Goal: Find specific page/section: Find specific page/section

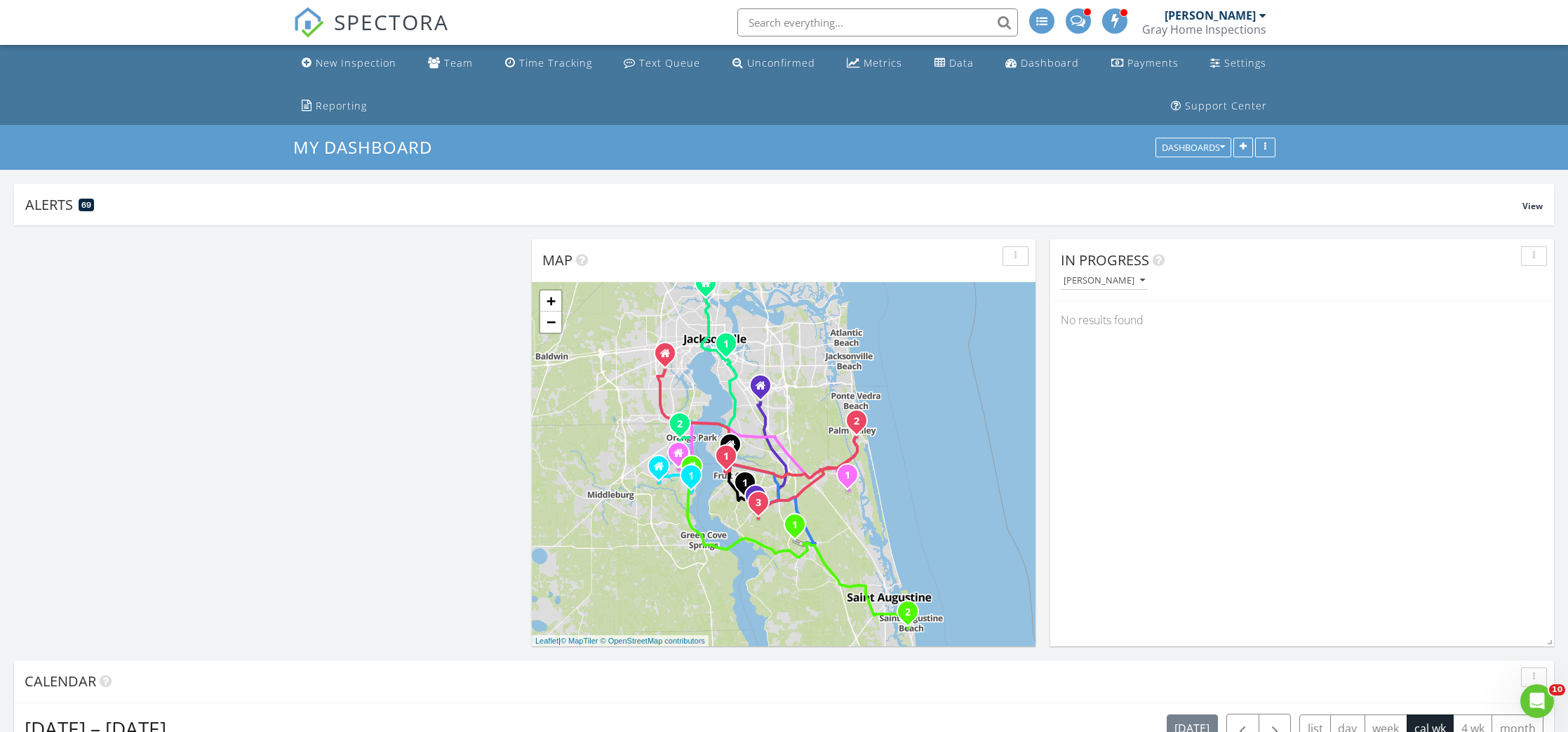
scroll to position [1629, 1568]
click at [863, 57] on div "Metrics" at bounding box center [883, 63] width 39 height 14
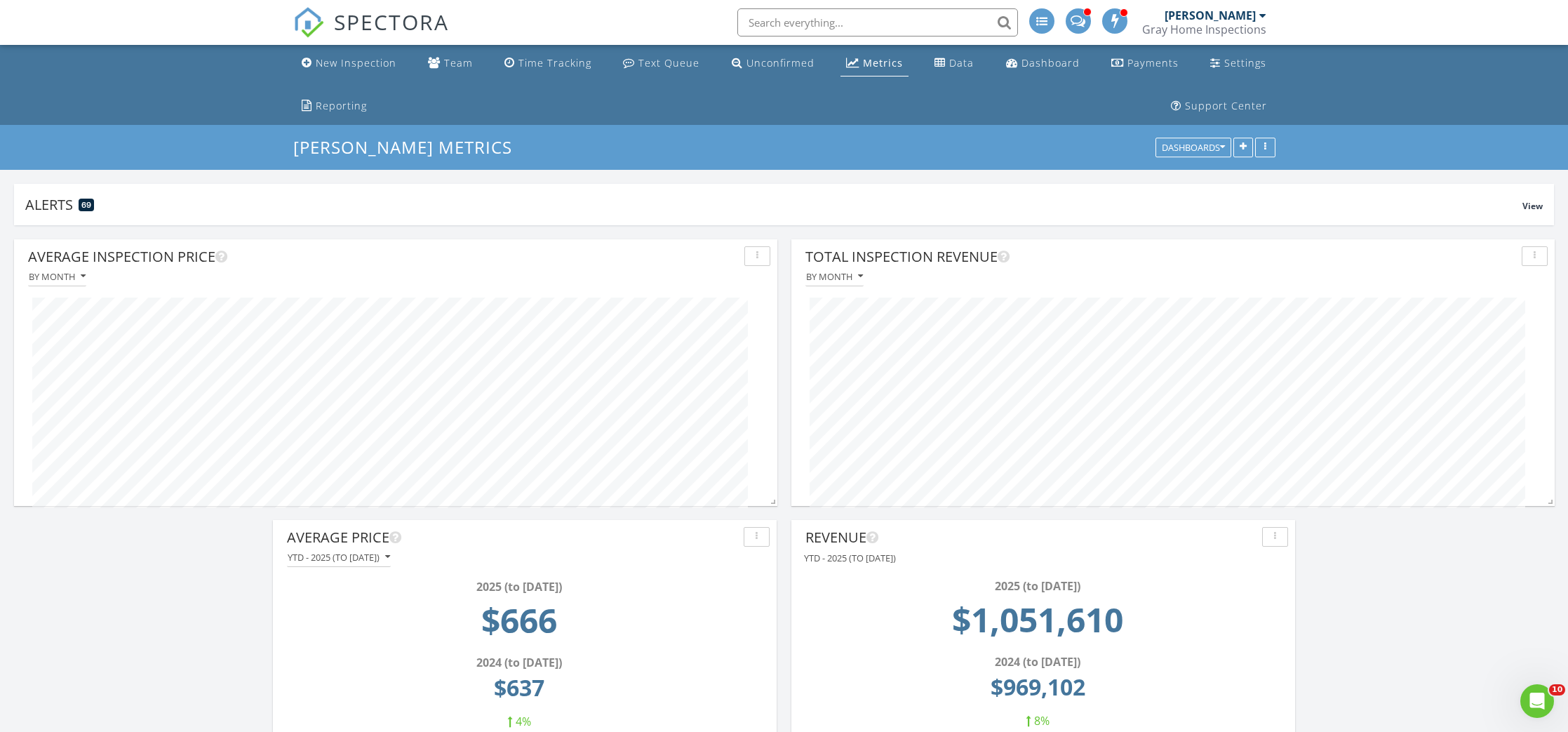
click at [829, 22] on input "text" at bounding box center [877, 22] width 281 height 28
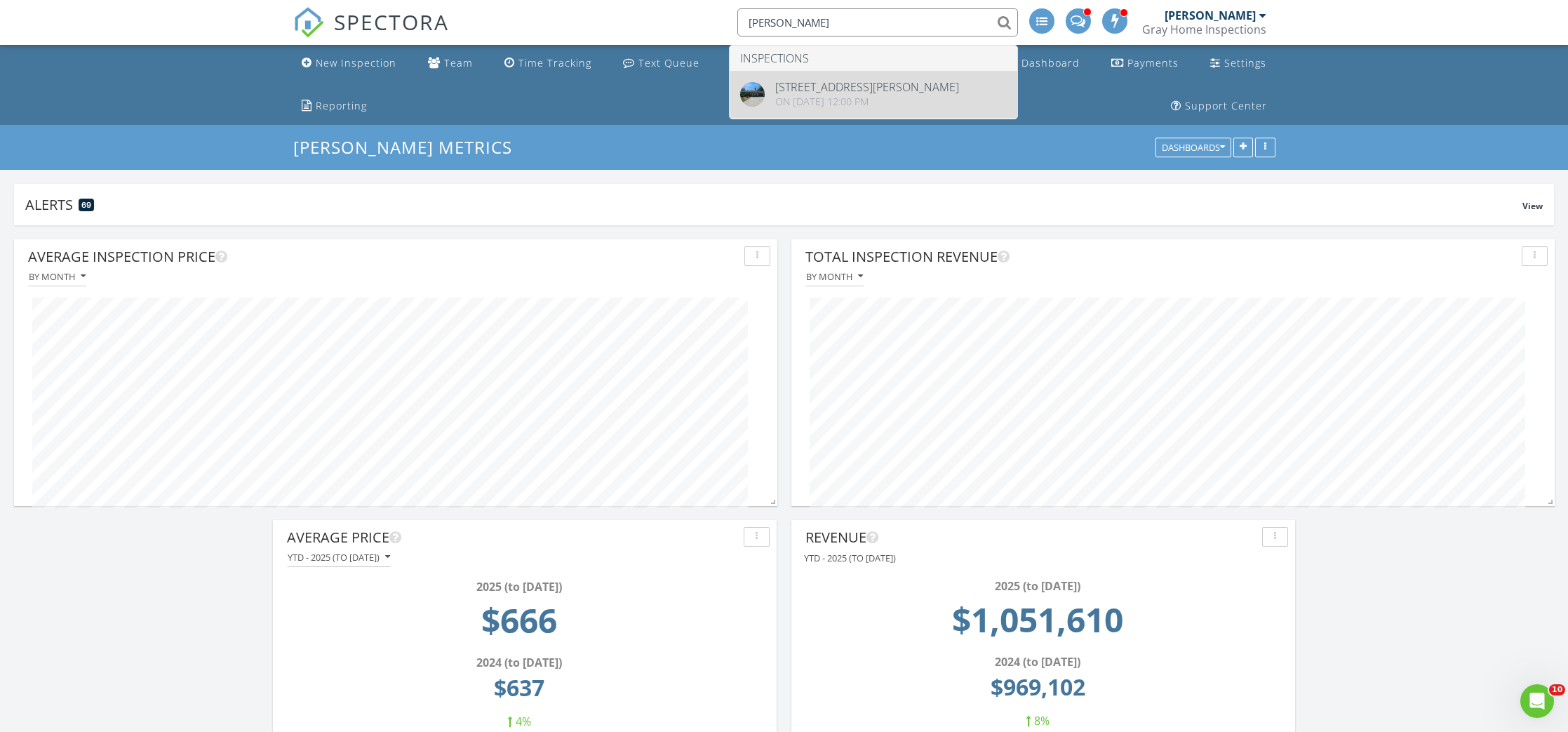
type input "kelly lear"
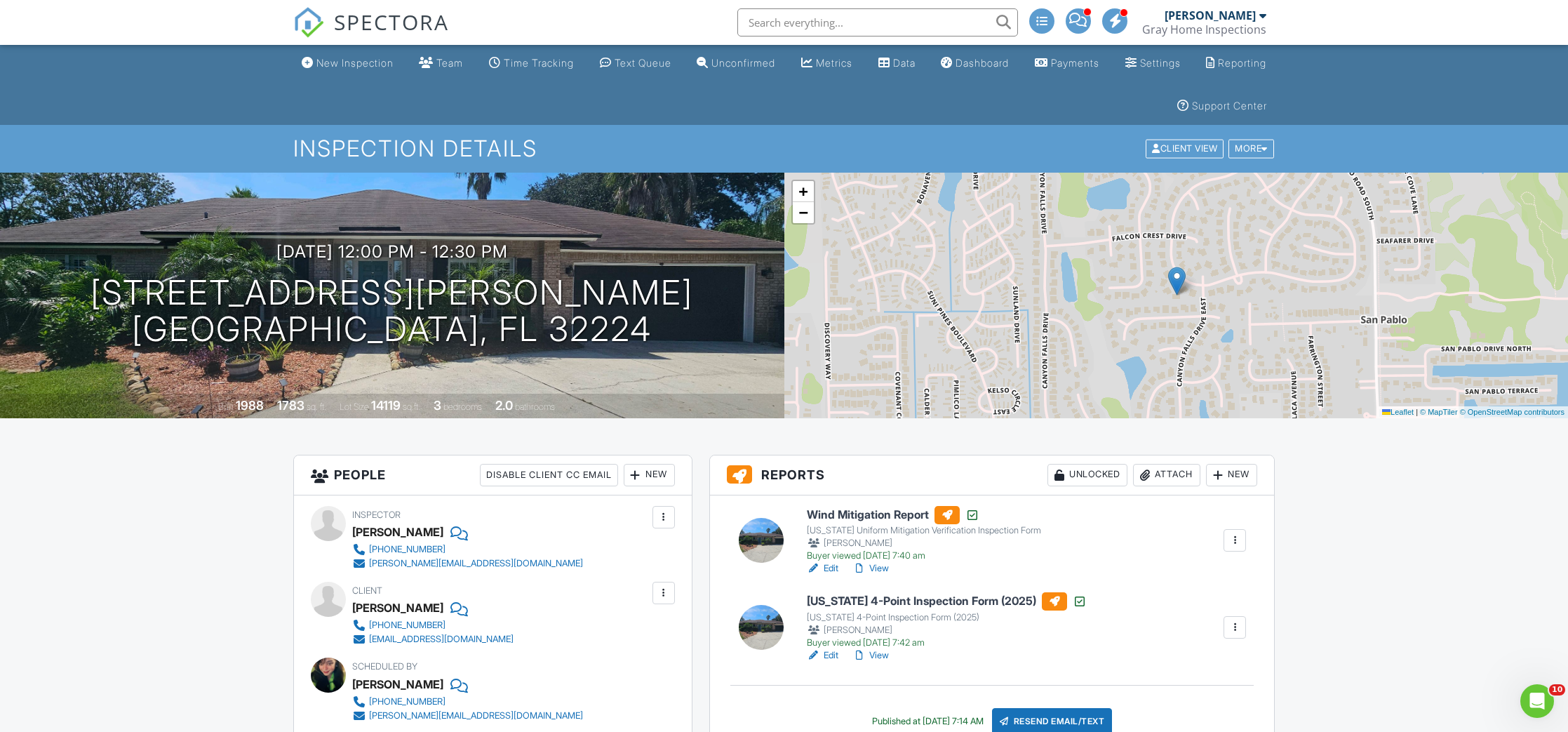
click at [381, 19] on span "SPECTORA" at bounding box center [392, 21] width 115 height 29
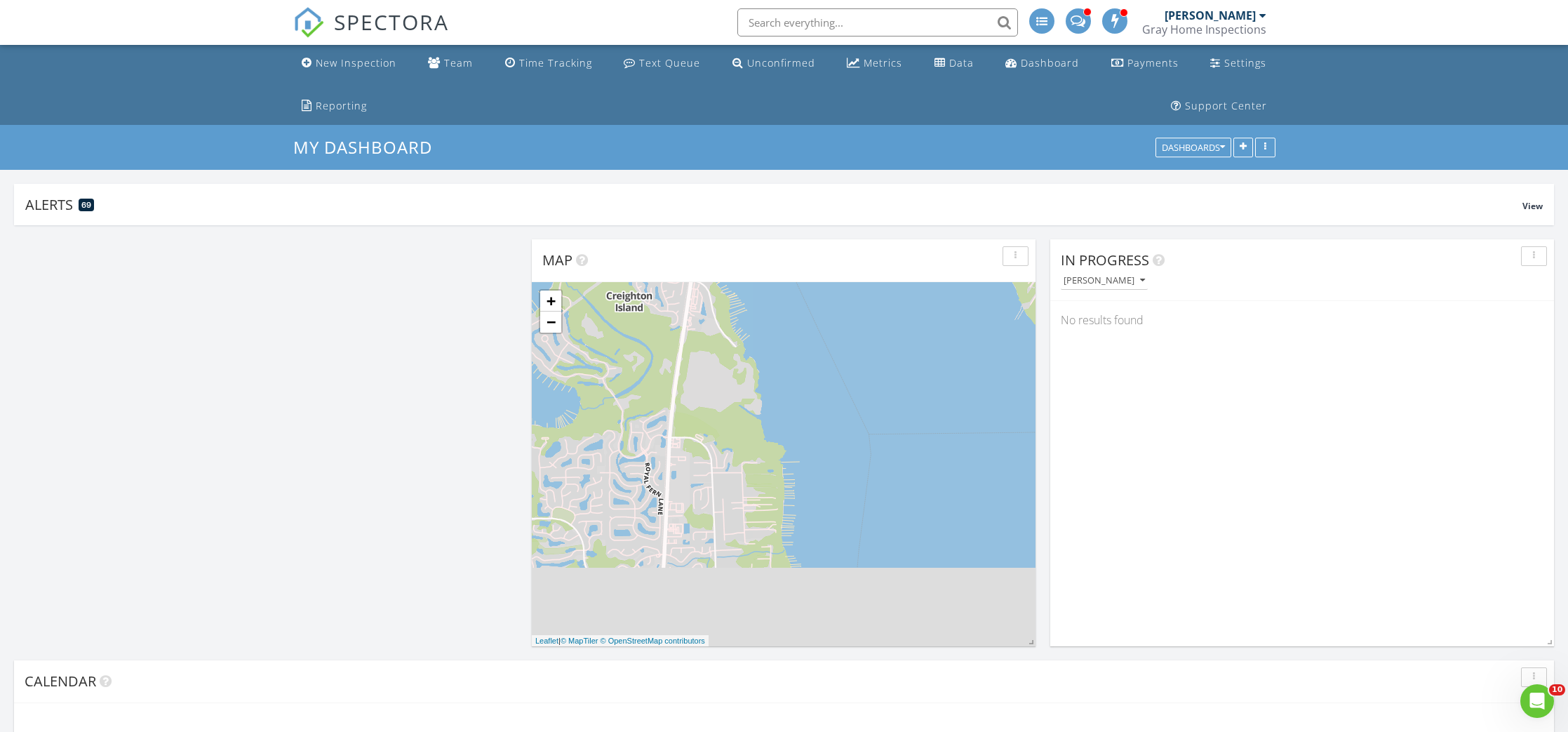
scroll to position [336, 633]
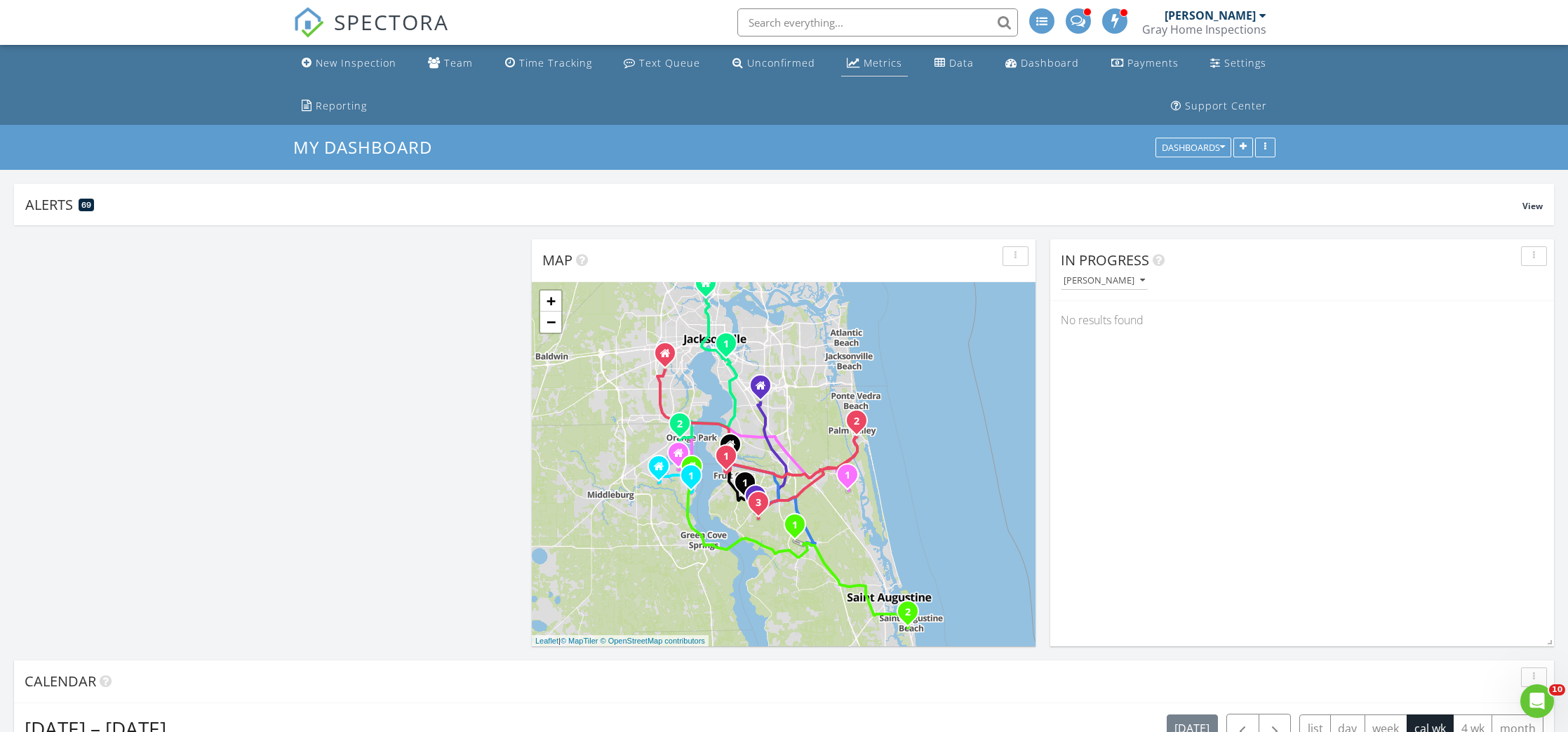
click at [841, 57] on link "Metrics" at bounding box center [874, 63] width 66 height 26
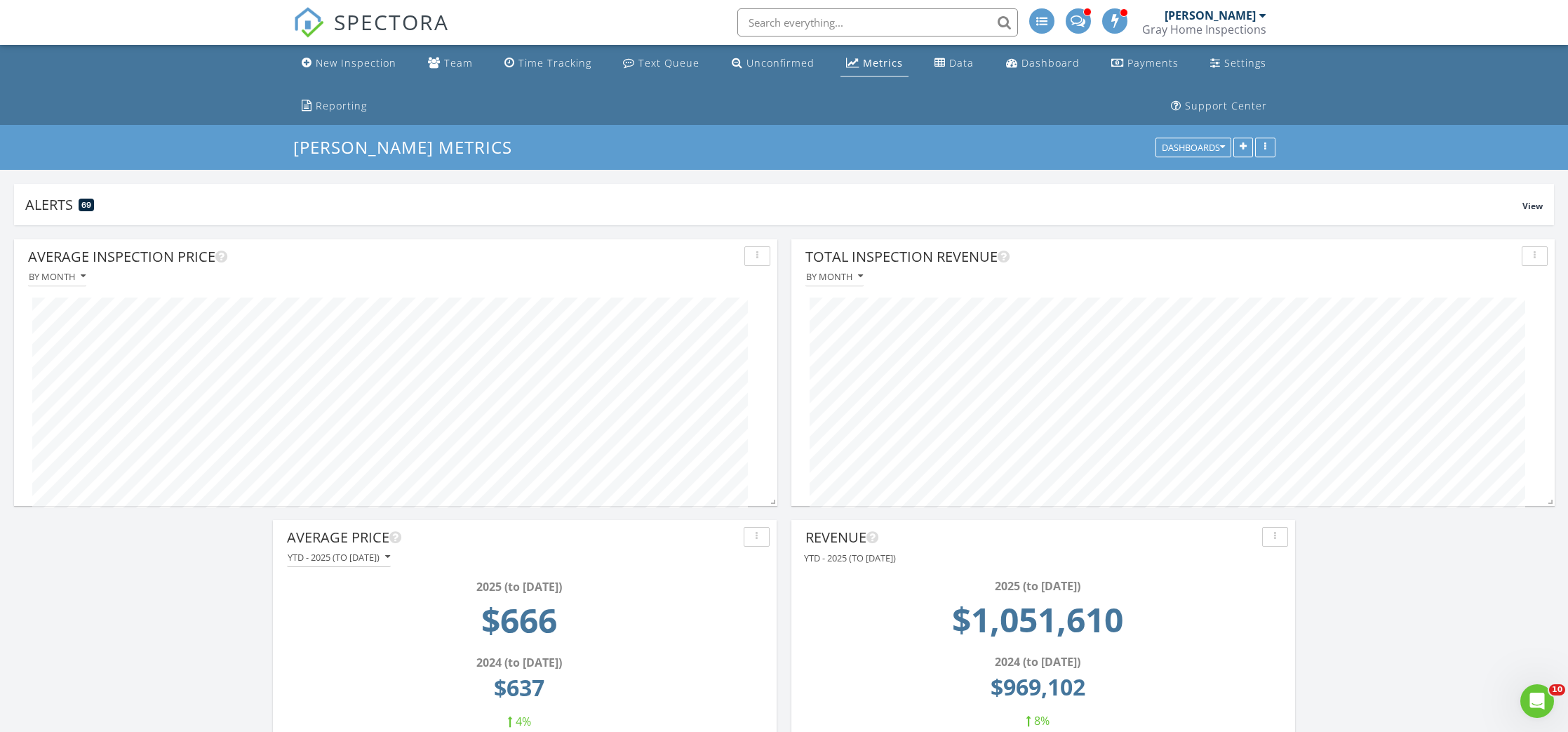
click at [862, 66] on div "Metrics" at bounding box center [882, 63] width 40 height 14
